Goal: Find contact information: Find contact information

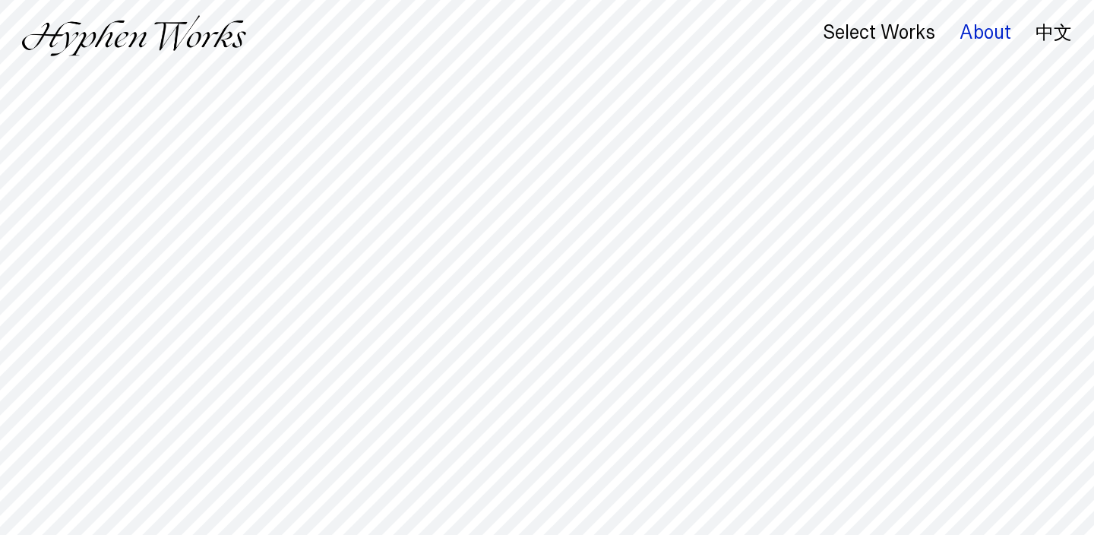
click at [977, 30] on div "About" at bounding box center [985, 32] width 52 height 21
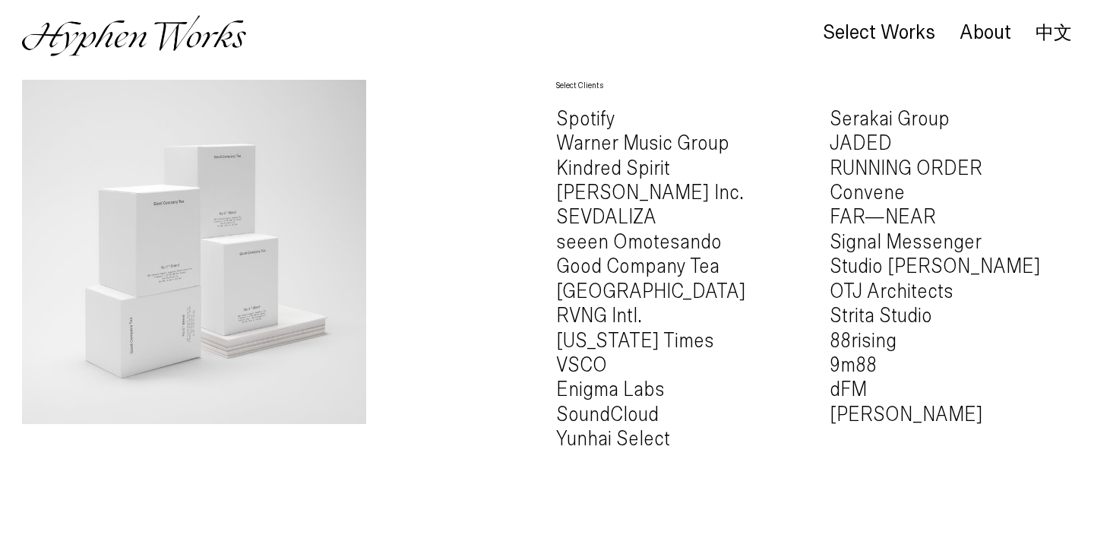
scroll to position [1733, 0]
